Goal: Task Accomplishment & Management: Complete application form

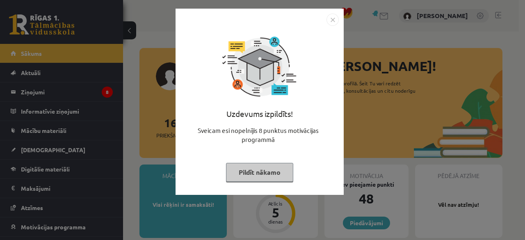
click at [266, 177] on button "Pildīt nākamo" at bounding box center [259, 172] width 67 height 19
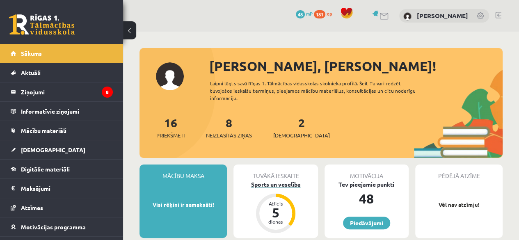
click at [268, 185] on div "Sports un veselība" at bounding box center [276, 184] width 84 height 9
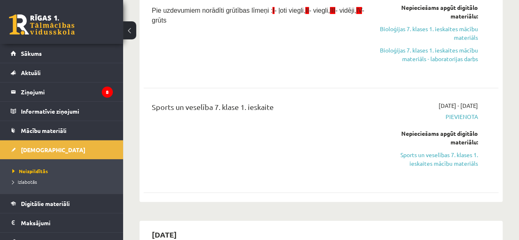
scroll to position [131, 0]
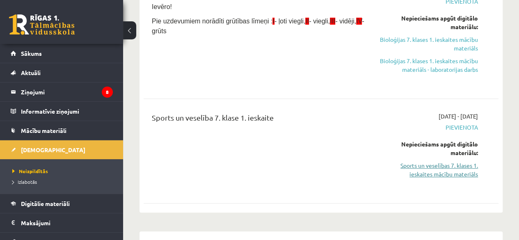
click at [456, 169] on link "Sports un veselības 7. klases 1. ieskaites mācību materiāls" at bounding box center [428, 169] width 101 height 17
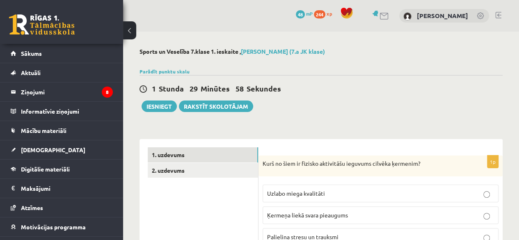
drag, startPoint x: 519, startPoint y: 22, endPoint x: 525, endPoint y: 25, distance: 7.0
click at [519, 25] on html "0 Dāvanas 48 mP 244 xp [PERSON_NAME] Sākums Aktuāli Kā mācīties eSKOLĀ Kontakti…" at bounding box center [259, 120] width 519 height 240
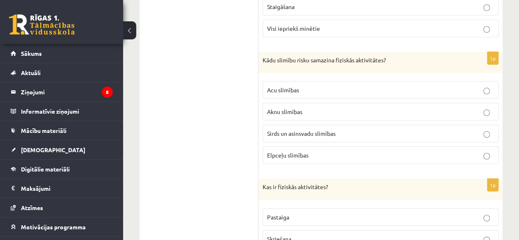
scroll to position [1207, 0]
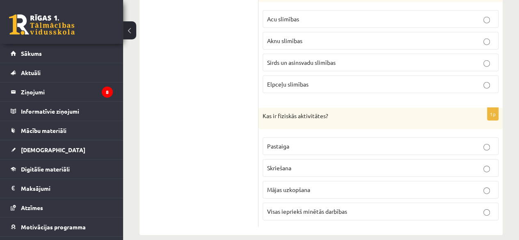
click at [352, 207] on p "Visas iepriekš minētās darbības" at bounding box center [380, 211] width 227 height 9
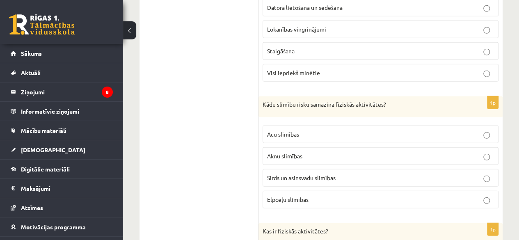
scroll to position [1094, 0]
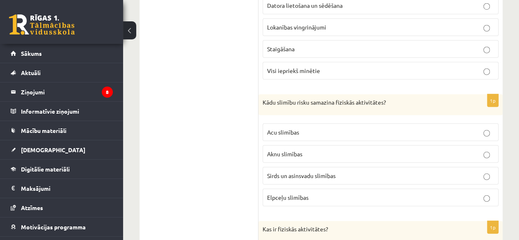
drag, startPoint x: 521, startPoint y: 215, endPoint x: 519, endPoint y: 197, distance: 17.8
click at [479, 167] on label "Sirds un asinsvadu slimības" at bounding box center [381, 176] width 236 height 18
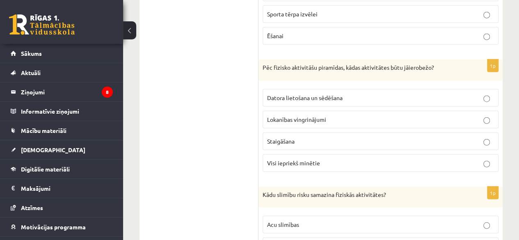
scroll to position [991, 0]
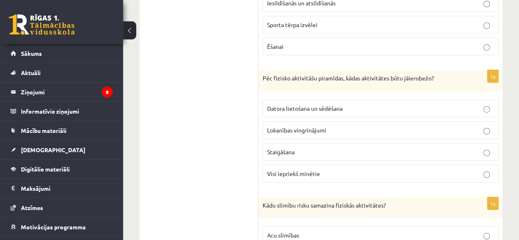
click at [429, 104] on p "Datora lietošana un sēdēšana" at bounding box center [380, 108] width 227 height 9
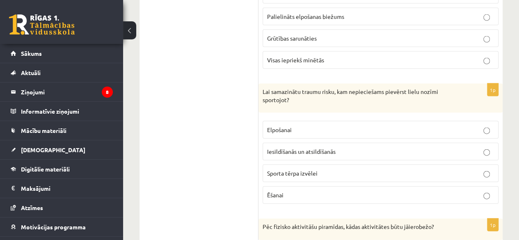
scroll to position [841, 0]
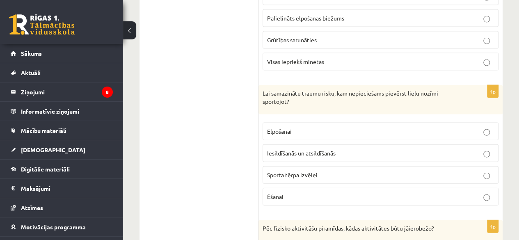
click at [309, 193] on p "Ēšanai" at bounding box center [380, 197] width 227 height 9
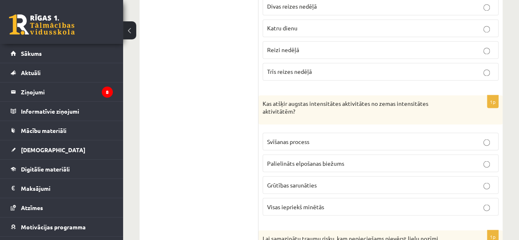
scroll to position [690, 0]
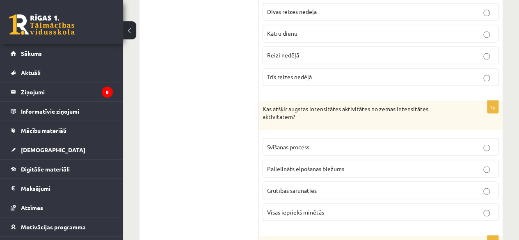
click at [439, 208] on p "Visas iepriekš minētās" at bounding box center [380, 212] width 227 height 9
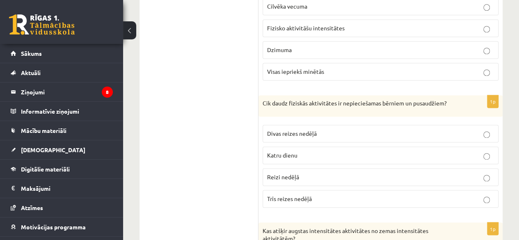
scroll to position [570, 0]
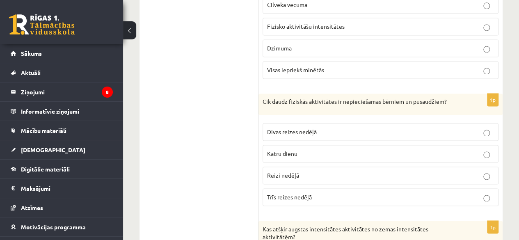
click at [407, 149] on p "Katru dienu" at bounding box center [380, 153] width 227 height 9
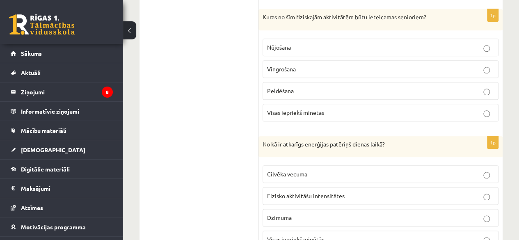
scroll to position [404, 0]
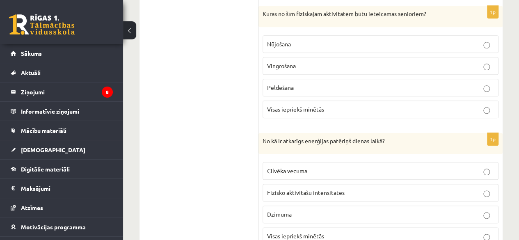
click at [388, 233] on p "Visas iepriekš minētās" at bounding box center [380, 236] width 227 height 9
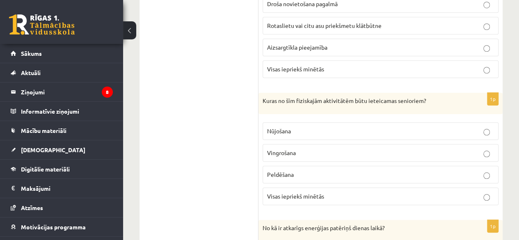
scroll to position [315, 0]
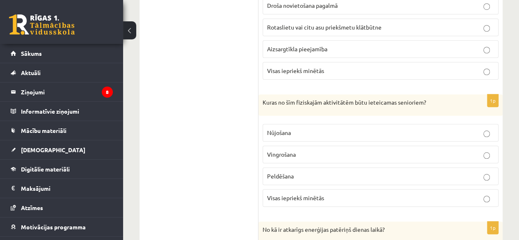
click at [387, 194] on p "Visas iepriekš minētās" at bounding box center [380, 198] width 227 height 9
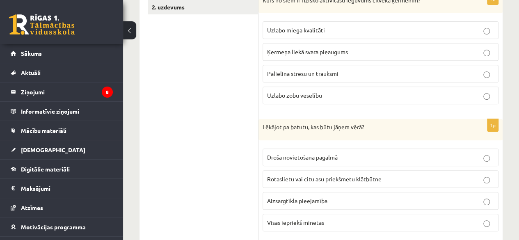
scroll to position [167, 0]
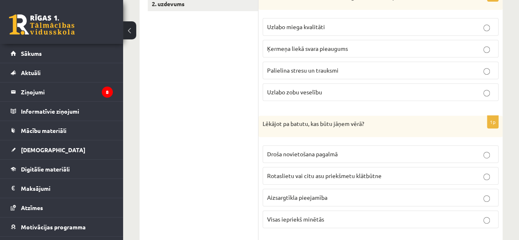
click at [319, 220] on p "Visas iepriekš minētās" at bounding box center [380, 219] width 227 height 9
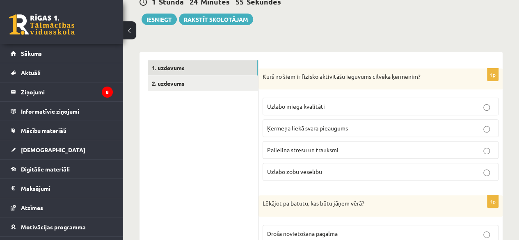
scroll to position [85, 0]
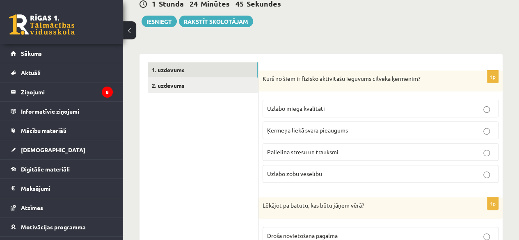
click at [339, 130] on span "Ķermeņa liekā svara pieaugums" at bounding box center [307, 129] width 81 height 7
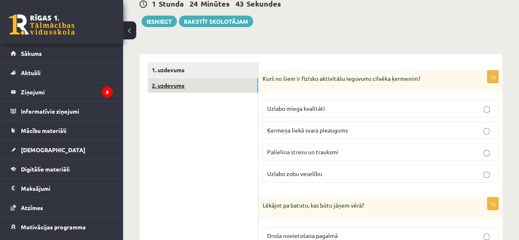
click at [188, 83] on link "2. uzdevums" at bounding box center [203, 85] width 110 height 15
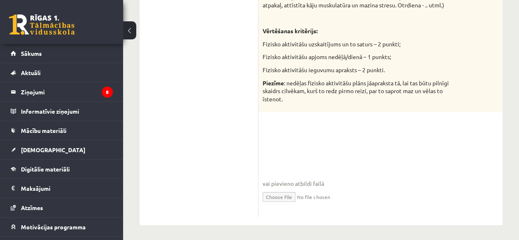
scroll to position [226, 0]
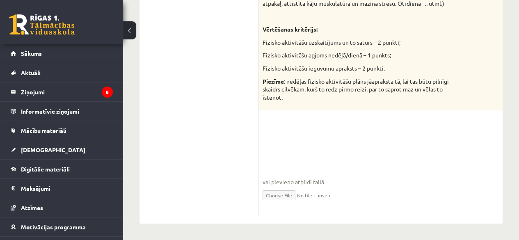
drag, startPoint x: 273, startPoint y: 123, endPoint x: 451, endPoint y: 166, distance: 184.1
click at [451, 166] on div "5p Vadoties pēc rekomendācijām, lūdzu aprakstīt vienu iespējamo “ideālo nedēļu”…" at bounding box center [381, 72] width 244 height 286
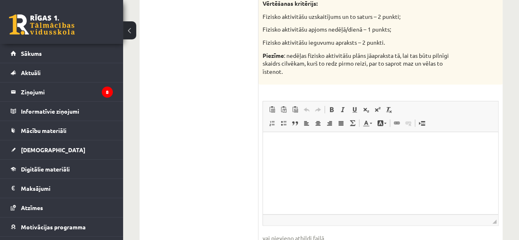
scroll to position [254, 0]
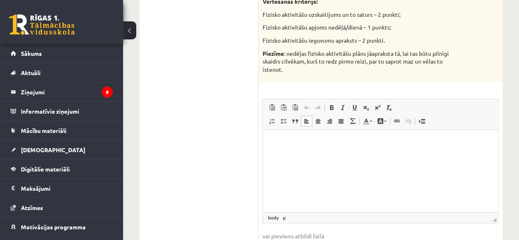
click at [268, 142] on html at bounding box center [380, 142] width 235 height 25
click at [371, 142] on p "**********" at bounding box center [380, 142] width 219 height 9
click at [412, 144] on p "**********" at bounding box center [380, 142] width 219 height 9
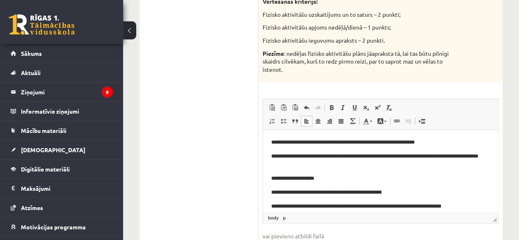
scroll to position [6, 0]
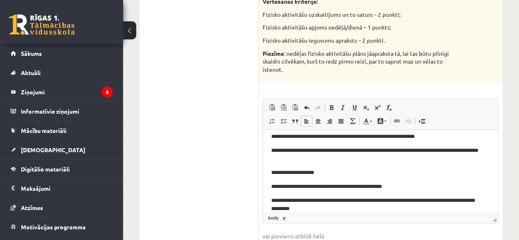
click at [312, 210] on p "**********" at bounding box center [377, 205] width 213 height 17
click at [335, 211] on p "**********" at bounding box center [377, 205] width 213 height 17
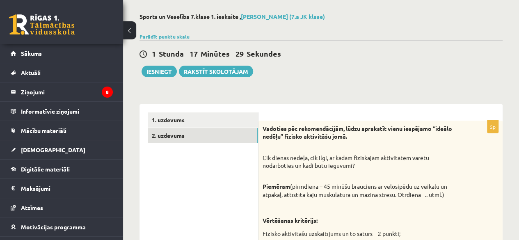
scroll to position [0, 0]
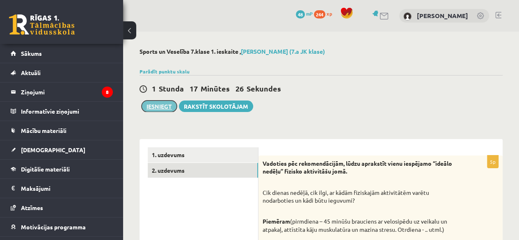
click at [154, 105] on button "Iesniegt" at bounding box center [159, 106] width 35 height 11
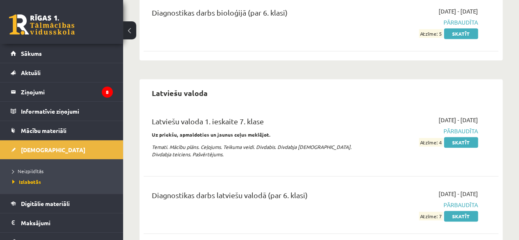
scroll to position [220, 0]
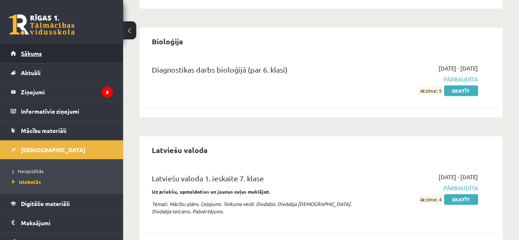
click at [24, 47] on link "Sākums" at bounding box center [62, 53] width 102 height 19
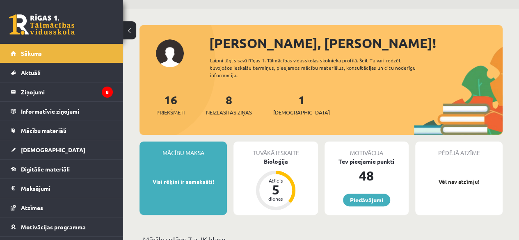
scroll to position [21, 0]
